Goal: Share content

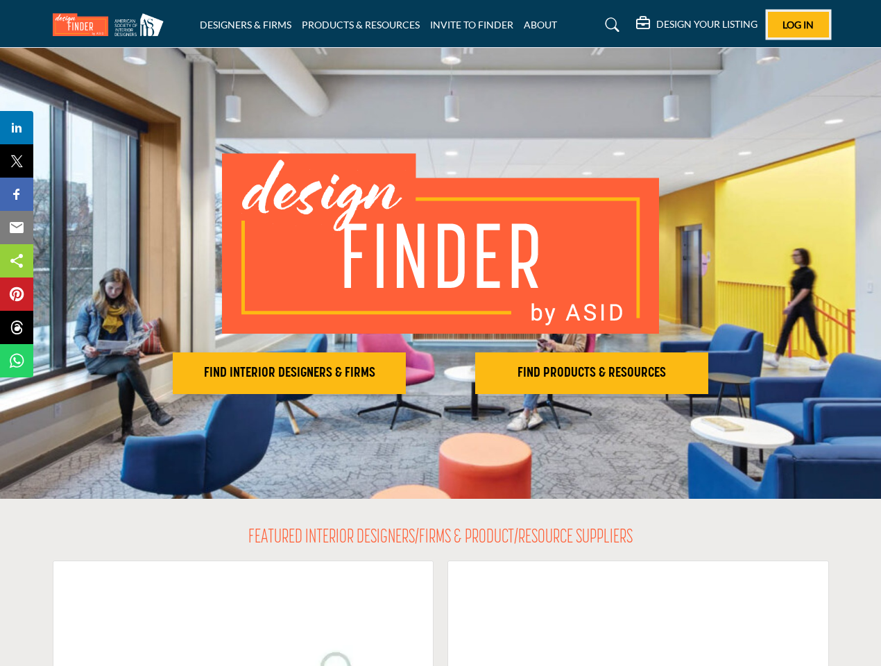
click at [798, 24] on span "Log In" at bounding box center [797, 25] width 31 height 12
click at [289, 373] on h2 "FIND INTERIOR DESIGNERS & FIRMS" at bounding box center [289, 373] width 225 height 17
click at [401, 373] on h2 "FIND PRODUCTS & RESOURCES" at bounding box center [289, 373] width 225 height 17
click at [17, 128] on span "Share" at bounding box center [23, 127] width 40 height 17
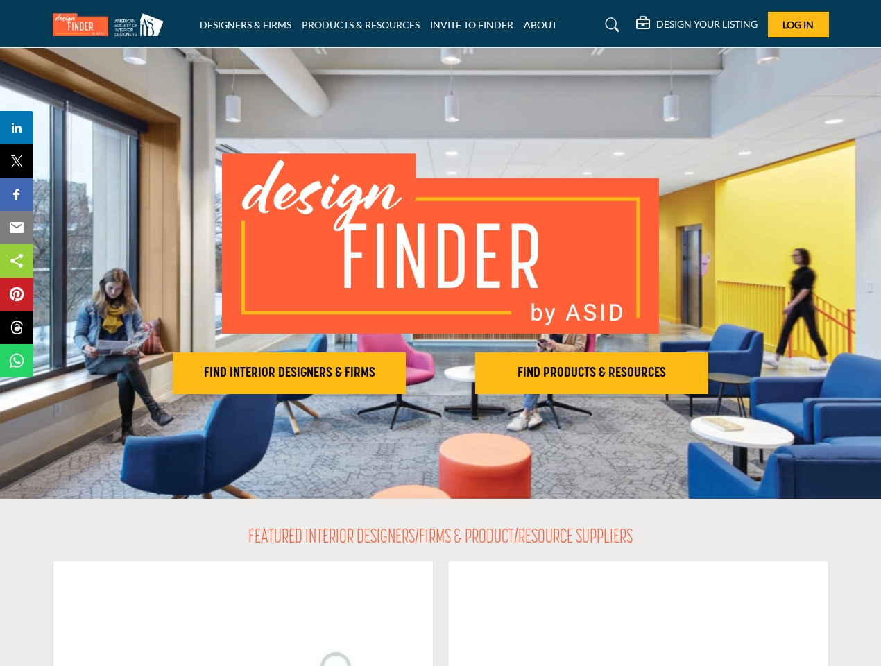
click at [17, 161] on span "Tweet" at bounding box center [23, 161] width 40 height 17
click at [17, 194] on span "Share" at bounding box center [23, 194] width 40 height 17
click at [17, 227] on span "Email" at bounding box center [22, 227] width 38 height 17
click at [17, 261] on span "Share" at bounding box center [23, 260] width 40 height 17
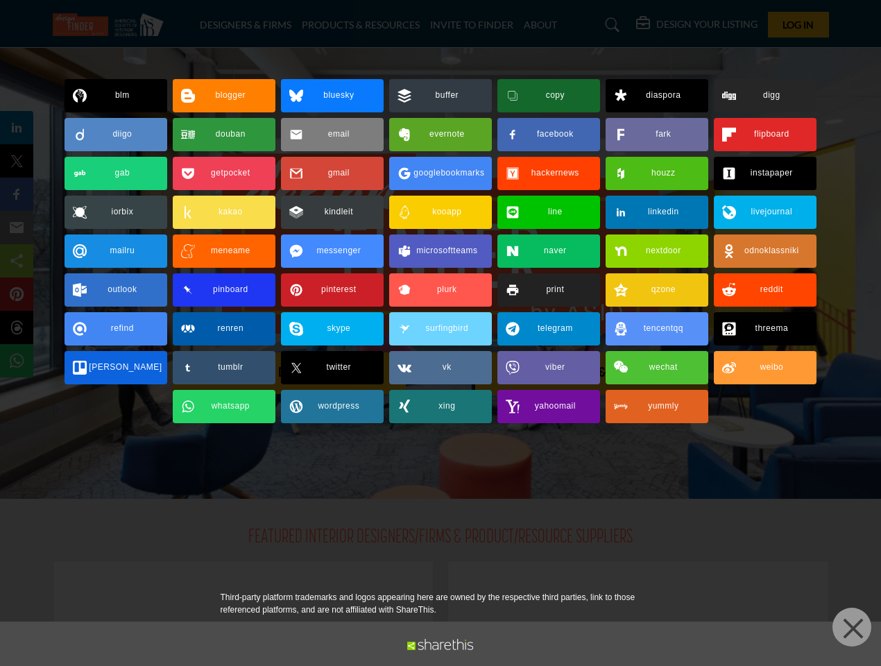
click at [17, 294] on body "DESIGNERS & FIRMS PRODUCTS & RESOURCES INVITE TO FINDER ABOUT" at bounding box center [440, 333] width 881 height 666
